Goal: Communication & Community: Share content

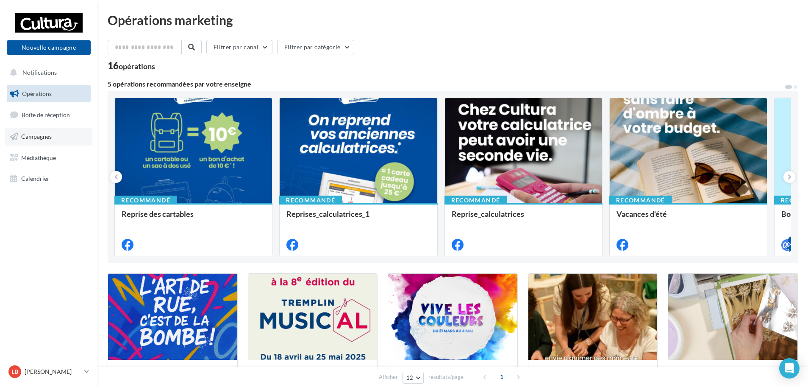
click at [36, 134] on span "Campagnes" at bounding box center [36, 136] width 31 height 7
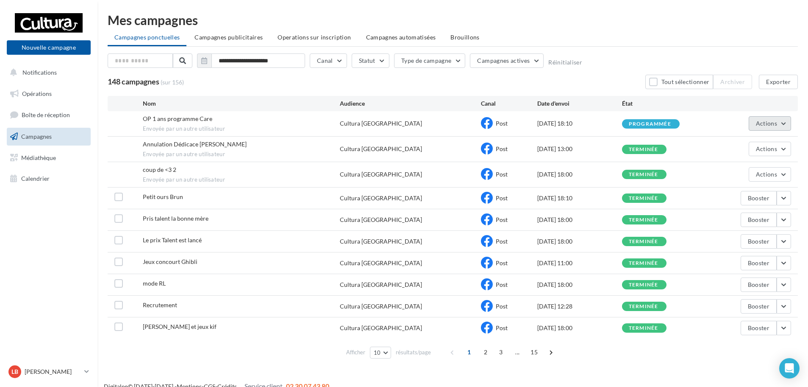
click at [783, 124] on button "Actions" at bounding box center [770, 123] width 42 height 14
click at [776, 134] on button "Voir les résultats" at bounding box center [749, 143] width 85 height 22
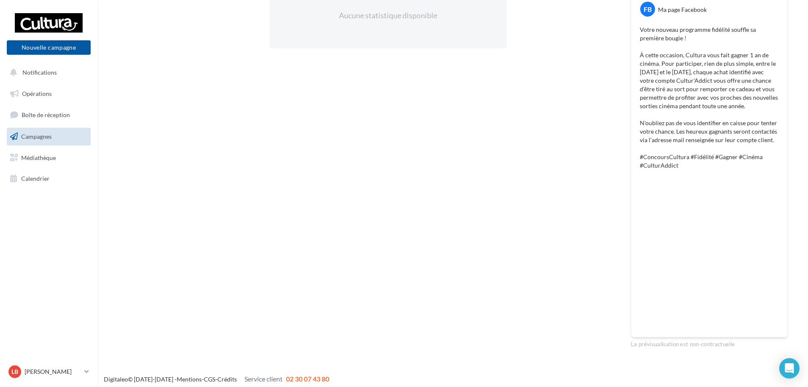
scroll to position [176, 0]
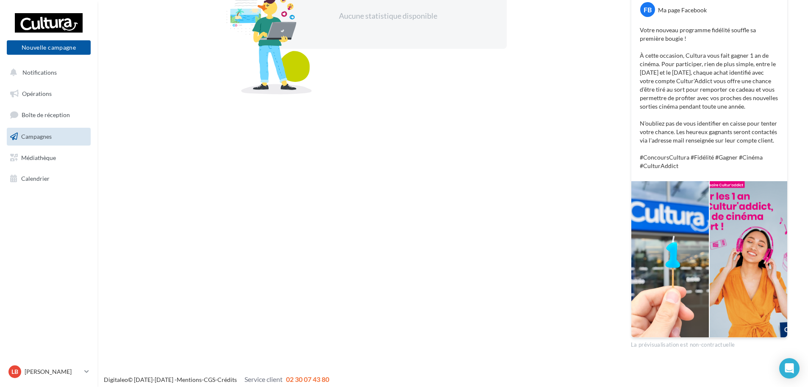
click at [36, 135] on span "Campagnes" at bounding box center [36, 136] width 31 height 7
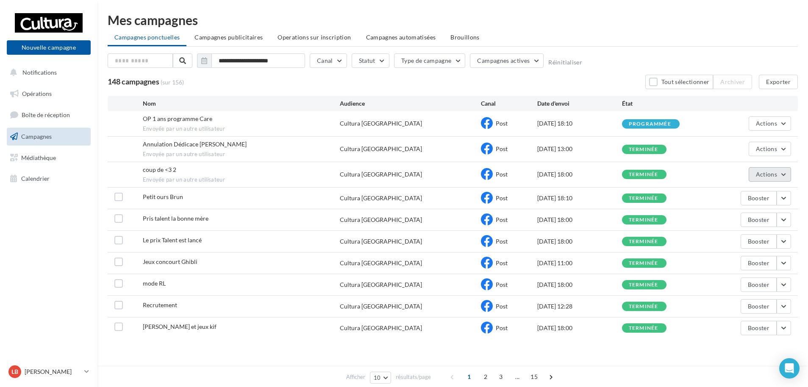
click at [780, 179] on button "Actions" at bounding box center [770, 174] width 42 height 14
click at [768, 193] on button "Voir les résultats" at bounding box center [749, 194] width 85 height 22
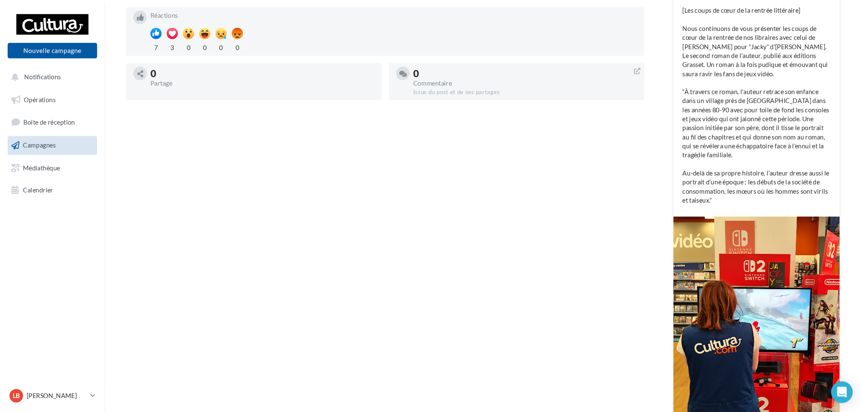
scroll to position [196, 0]
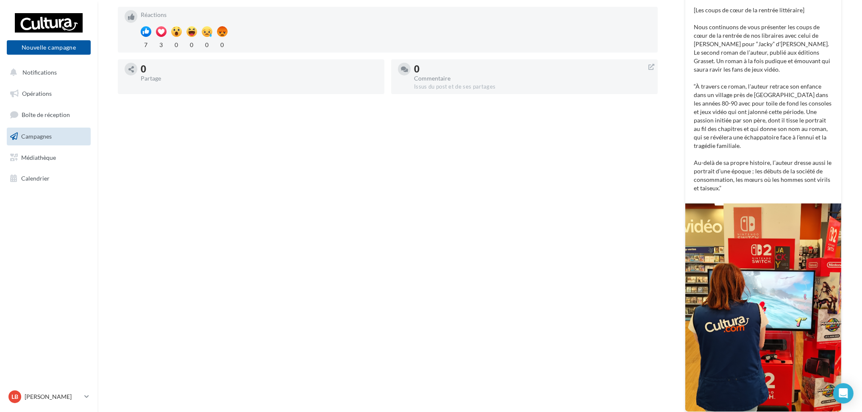
click at [622, 179] on div "Statistiques au 15 septembre 2025 - 13h21 1335 Vues 28 Clics Réactions 7 3 0 0 …" at bounding box center [388, 194] width 540 height 460
click at [50, 141] on link "Campagnes" at bounding box center [48, 137] width 87 height 18
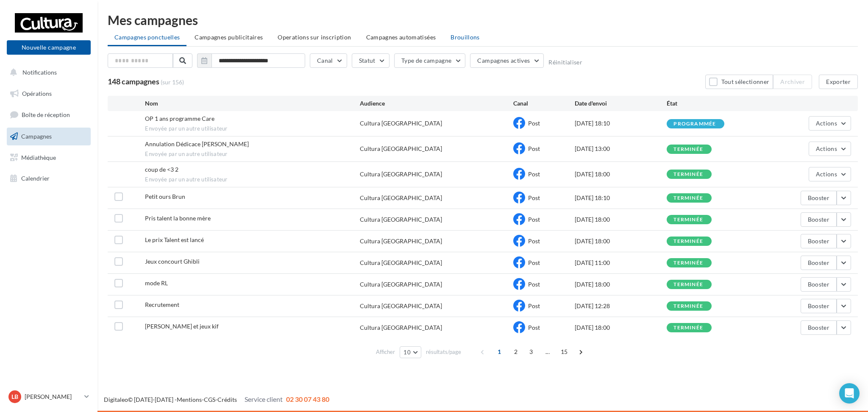
click at [462, 39] on span "Brouillons" at bounding box center [465, 36] width 29 height 7
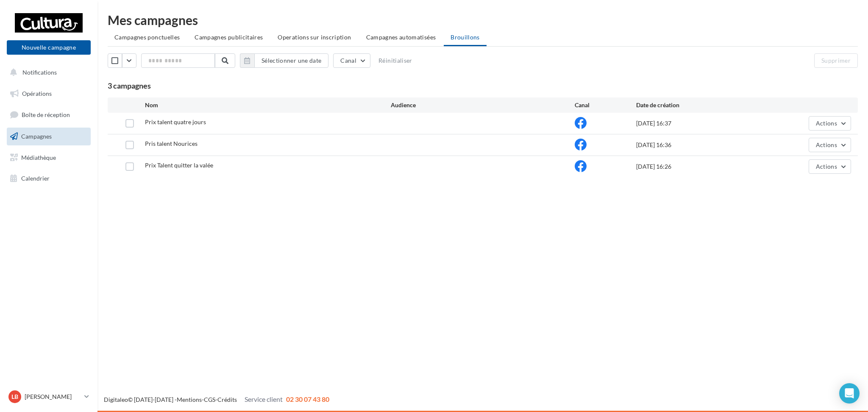
click at [41, 134] on span "Campagnes" at bounding box center [36, 136] width 31 height 7
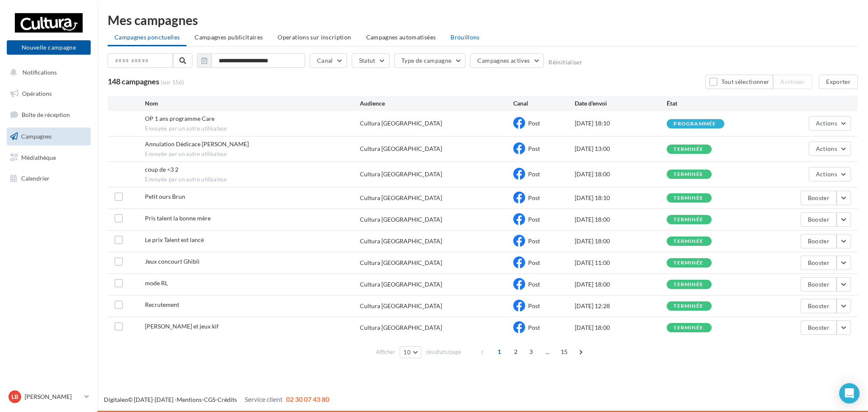
click at [459, 36] on span "Brouillons" at bounding box center [465, 36] width 29 height 7
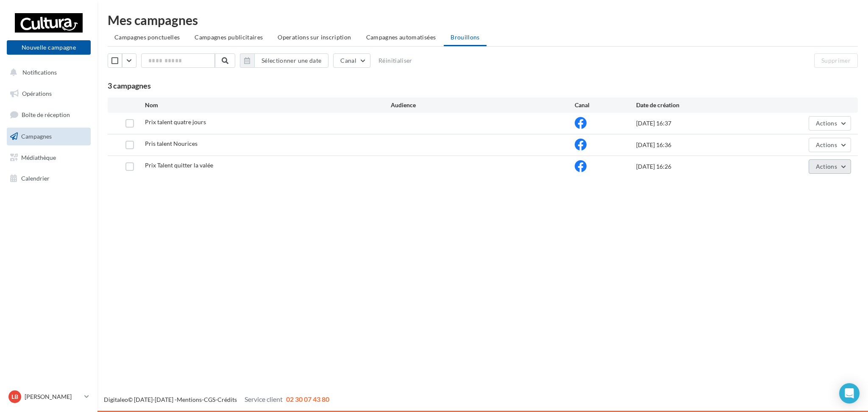
click at [845, 165] on button "Actions" at bounding box center [830, 166] width 42 height 14
click at [804, 190] on button "Editer" at bounding box center [808, 187] width 85 height 22
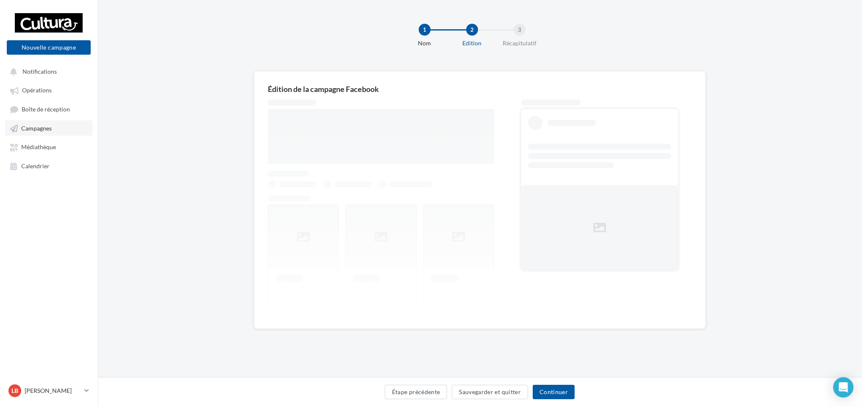
click at [42, 130] on span "Campagnes" at bounding box center [36, 128] width 31 height 7
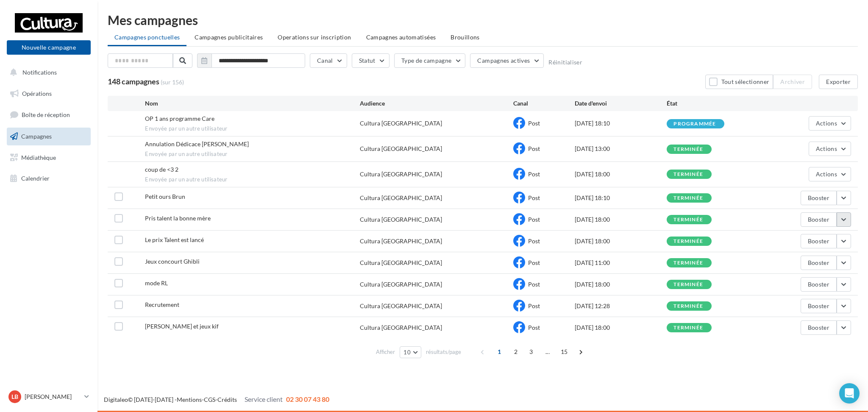
click at [844, 223] on button "button" at bounding box center [844, 219] width 14 height 14
click at [830, 234] on button "Voir les résultats" at bounding box center [808, 239] width 85 height 22
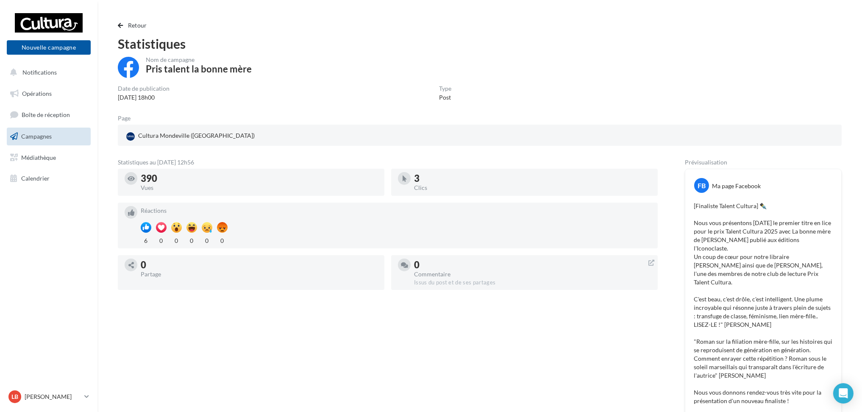
scroll to position [0, 0]
click at [118, 24] on span "button" at bounding box center [120, 25] width 5 height 6
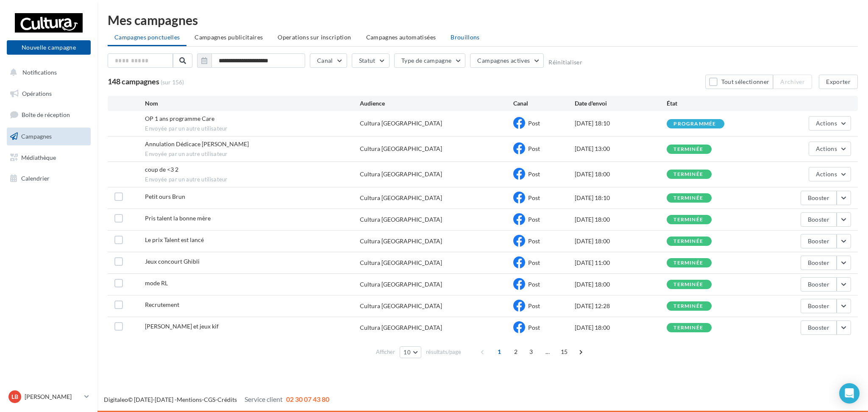
click at [474, 30] on li "Brouillons" at bounding box center [465, 37] width 43 height 15
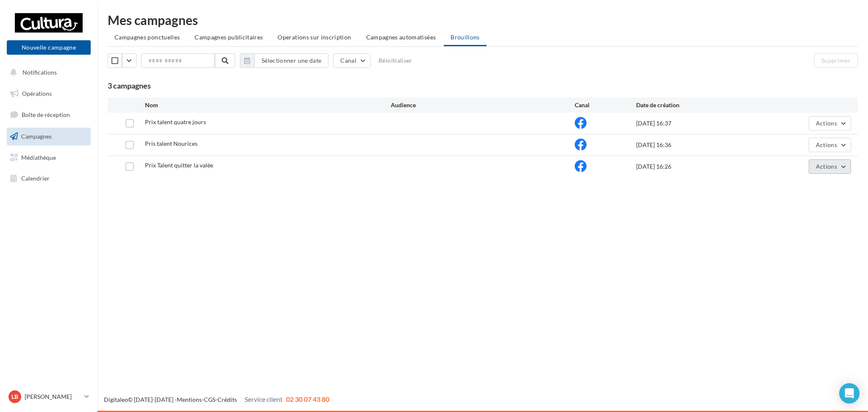
click at [842, 172] on button "Actions" at bounding box center [830, 166] width 42 height 14
click at [823, 187] on button "Editer" at bounding box center [808, 187] width 85 height 22
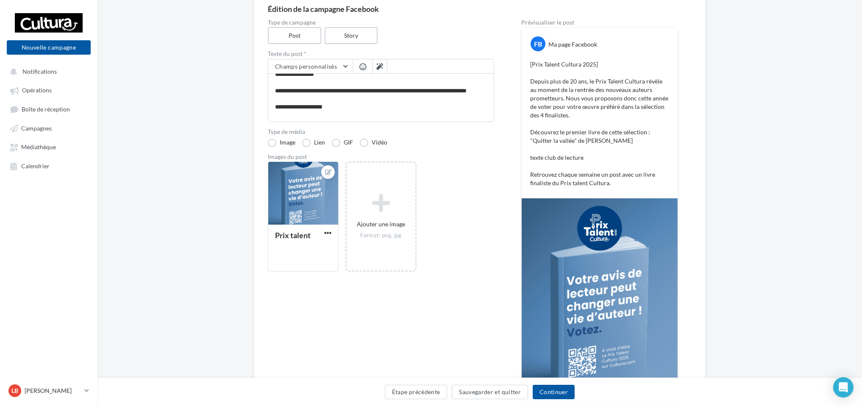
scroll to position [47, 0]
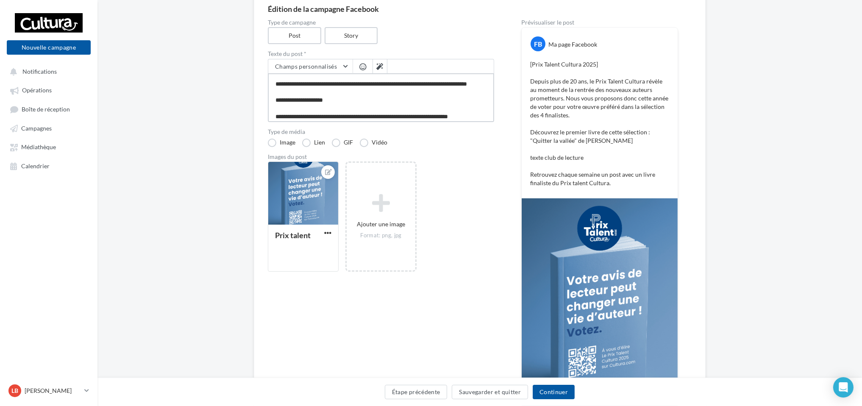
drag, startPoint x: 335, startPoint y: 104, endPoint x: 273, endPoint y: 103, distance: 62.3
click at [273, 103] on textarea "**********" at bounding box center [381, 97] width 226 height 49
type textarea "**********"
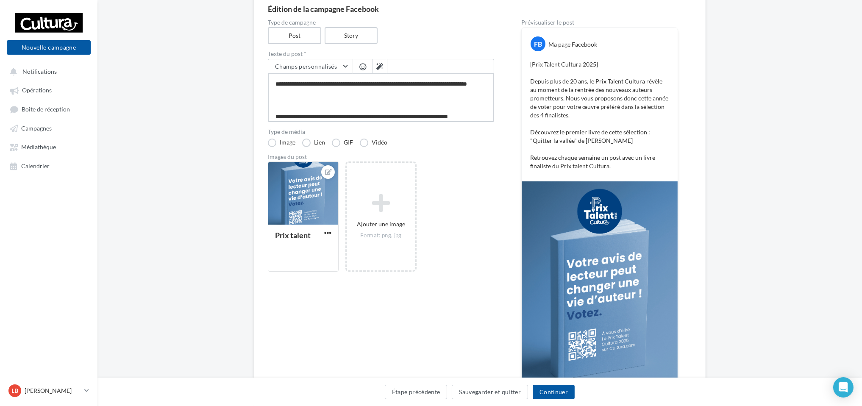
paste textarea "**********"
type textarea "**********"
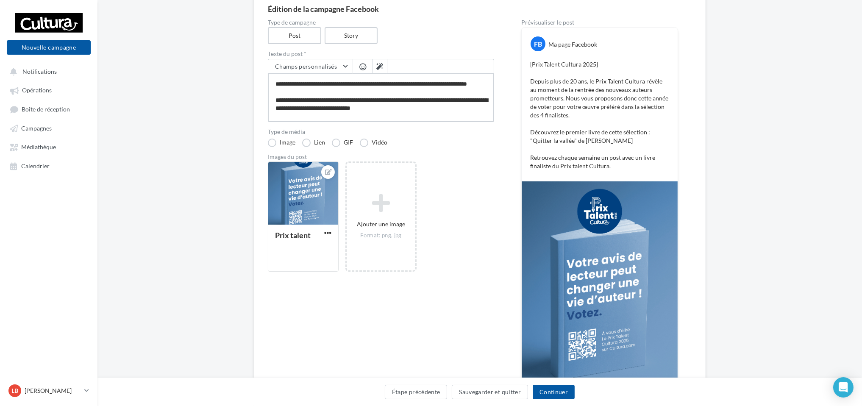
scroll to position [64, 0]
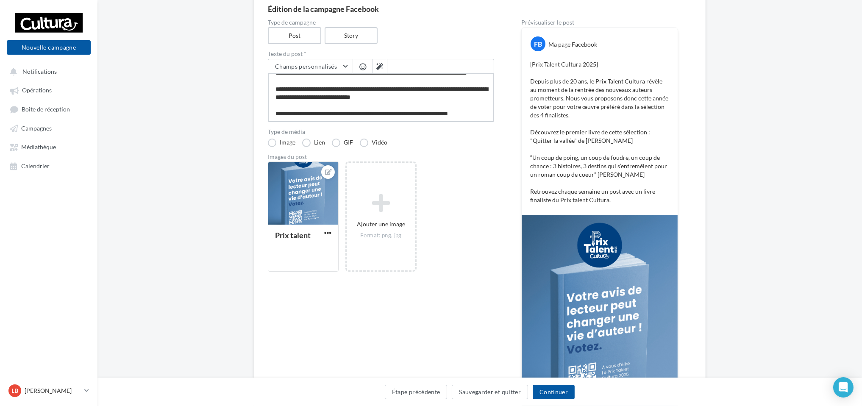
click at [387, 96] on textarea "**********" at bounding box center [381, 97] width 226 height 49
type textarea "**********"
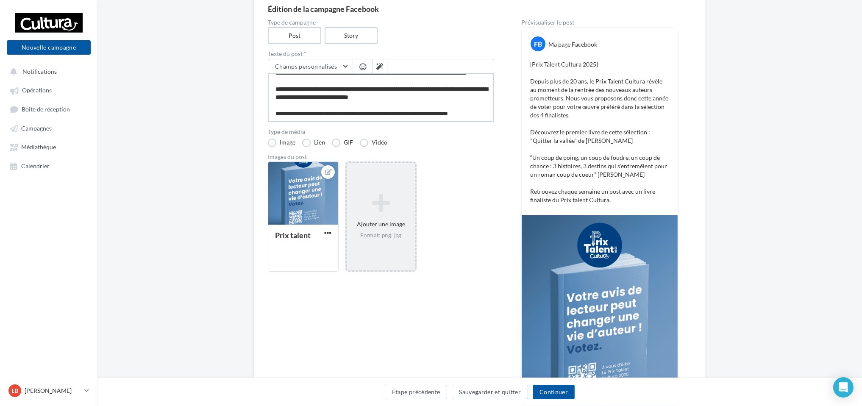
type textarea "**********"
click at [390, 215] on div "Ajouter une image Format: png, jpg" at bounding box center [381, 216] width 68 height 54
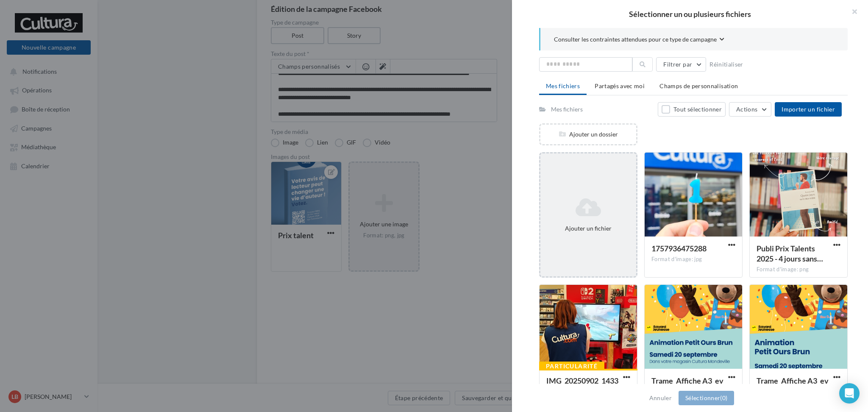
click at [594, 187] on div "Ajouter un fichier" at bounding box center [588, 214] width 98 height 125
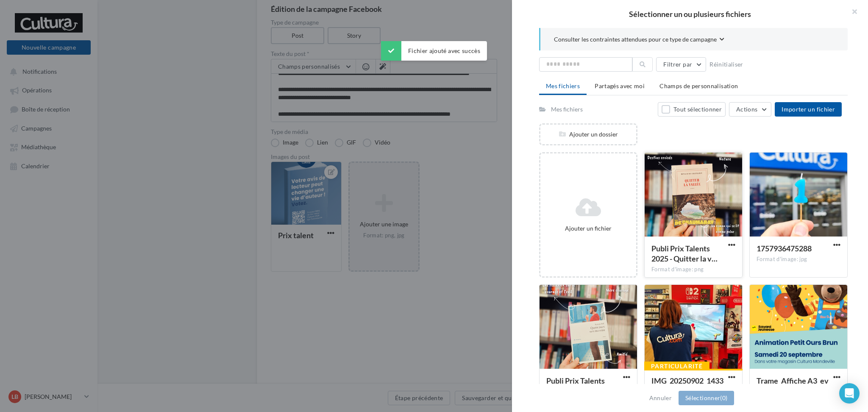
click at [695, 206] on div at bounding box center [694, 195] width 98 height 85
click at [699, 396] on button "Sélectionner (1)" at bounding box center [707, 398] width 56 height 14
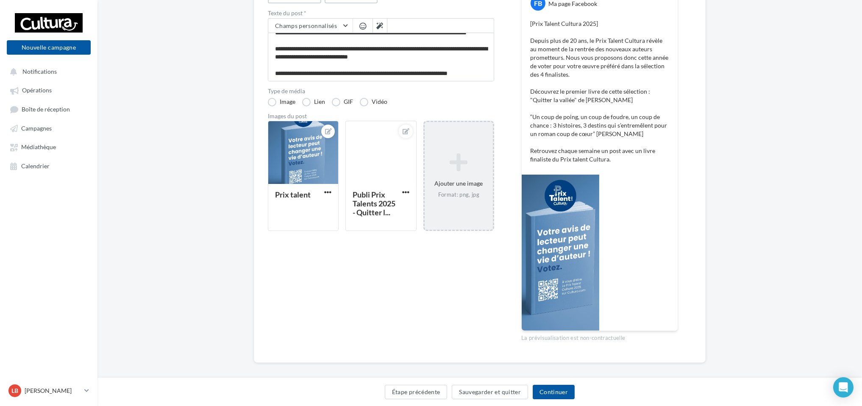
scroll to position [127, 0]
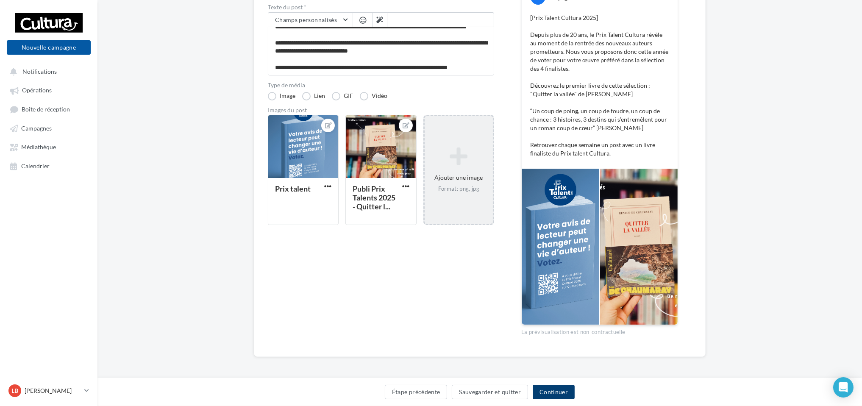
click at [560, 392] on button "Continuer" at bounding box center [554, 392] width 42 height 14
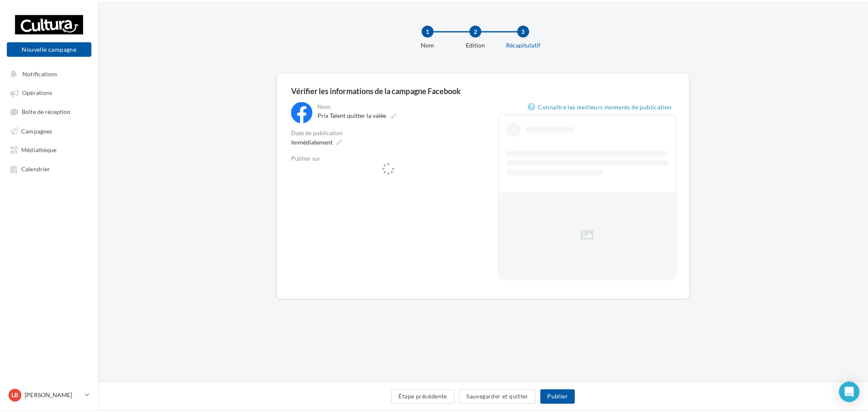
scroll to position [1, 0]
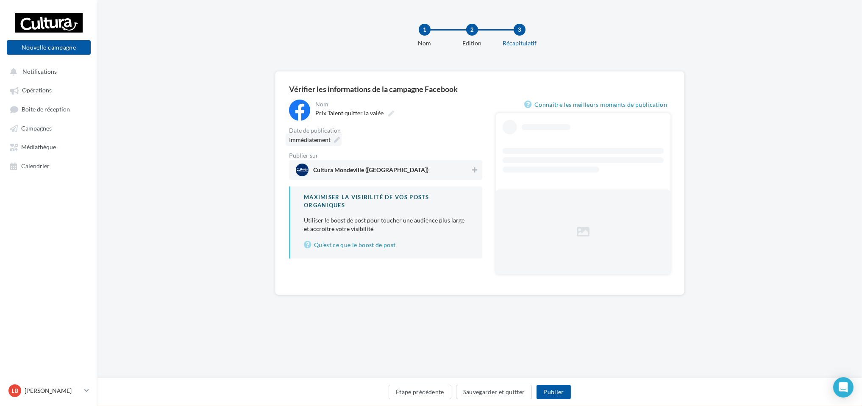
click at [333, 138] on div "Immédiatement" at bounding box center [314, 140] width 56 height 12
type input "**********"
click at [336, 137] on icon at bounding box center [337, 140] width 6 height 6
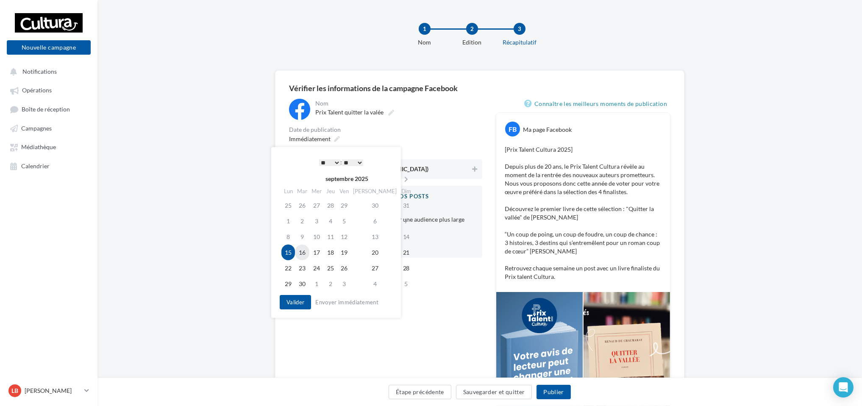
click at [307, 251] on td "16" at bounding box center [302, 253] width 14 height 16
click at [334, 164] on select "* * * * * * * * * * ** ** ** ** ** ** ** ** ** ** ** ** ** **" at bounding box center [329, 162] width 21 height 7
click at [297, 300] on button "Valider" at bounding box center [295, 302] width 31 height 14
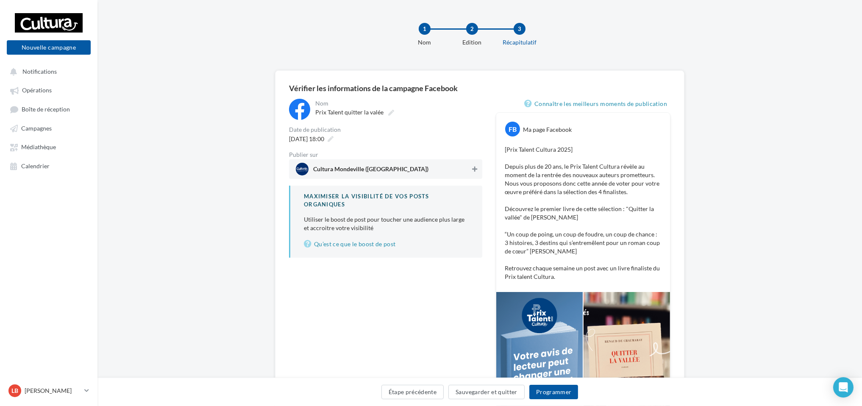
click at [475, 171] on icon at bounding box center [474, 169] width 5 height 6
click at [549, 390] on button "Programmer" at bounding box center [553, 392] width 49 height 14
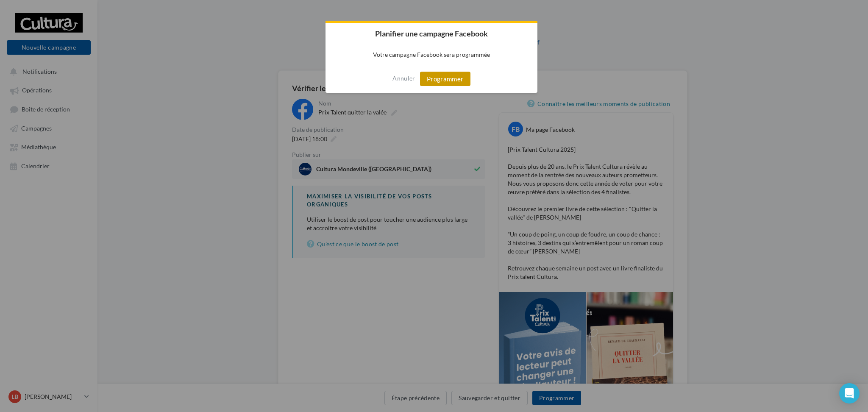
click at [440, 78] on button "Programmer" at bounding box center [445, 79] width 50 height 14
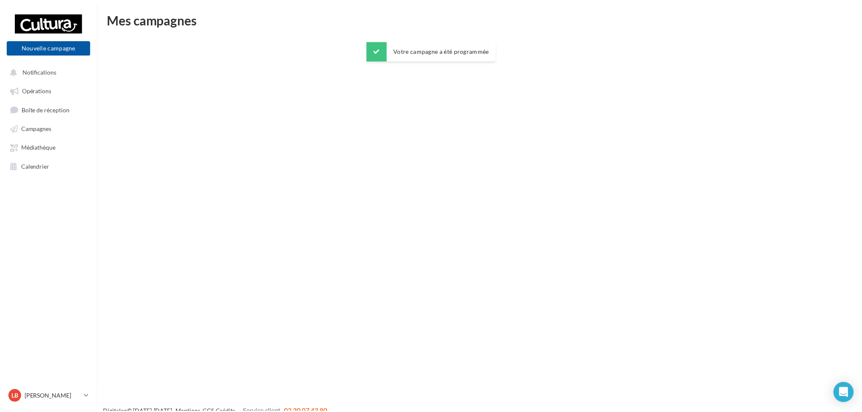
scroll to position [14, 0]
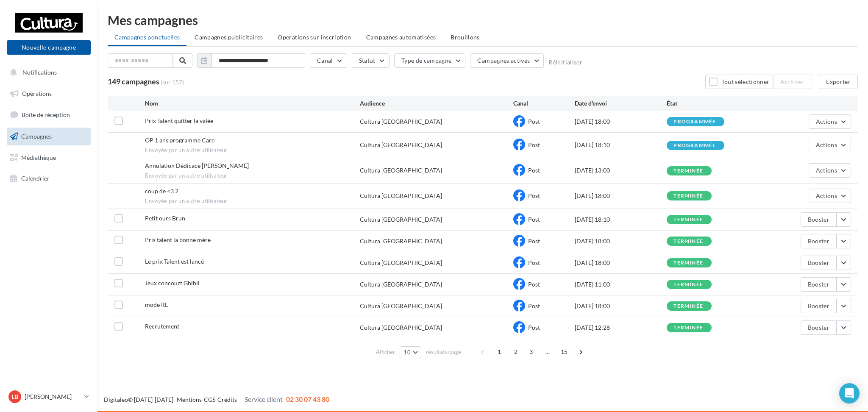
click at [852, 139] on div "OP 1 ans programme Care Envoyée par un autre utilisateur Cultura Mondeville Pos…" at bounding box center [483, 145] width 750 height 25
click at [844, 142] on button "Actions" at bounding box center [830, 145] width 42 height 14
click at [823, 170] on button "Voir les résultats" at bounding box center [808, 165] width 85 height 22
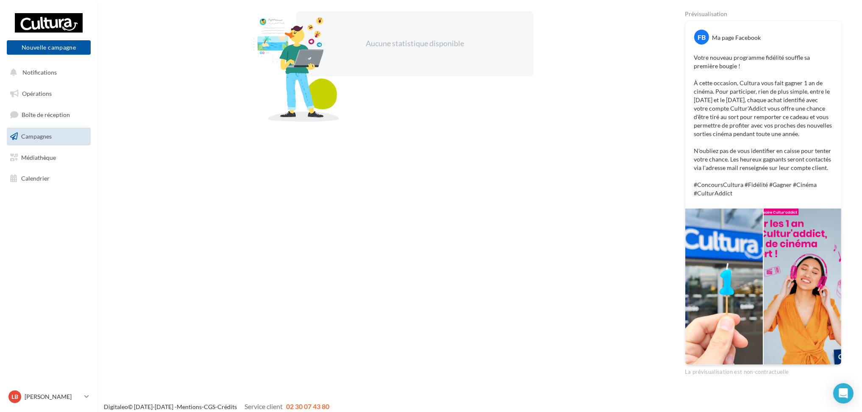
scroll to position [153, 0]
